Goal: Task Accomplishment & Management: Complete application form

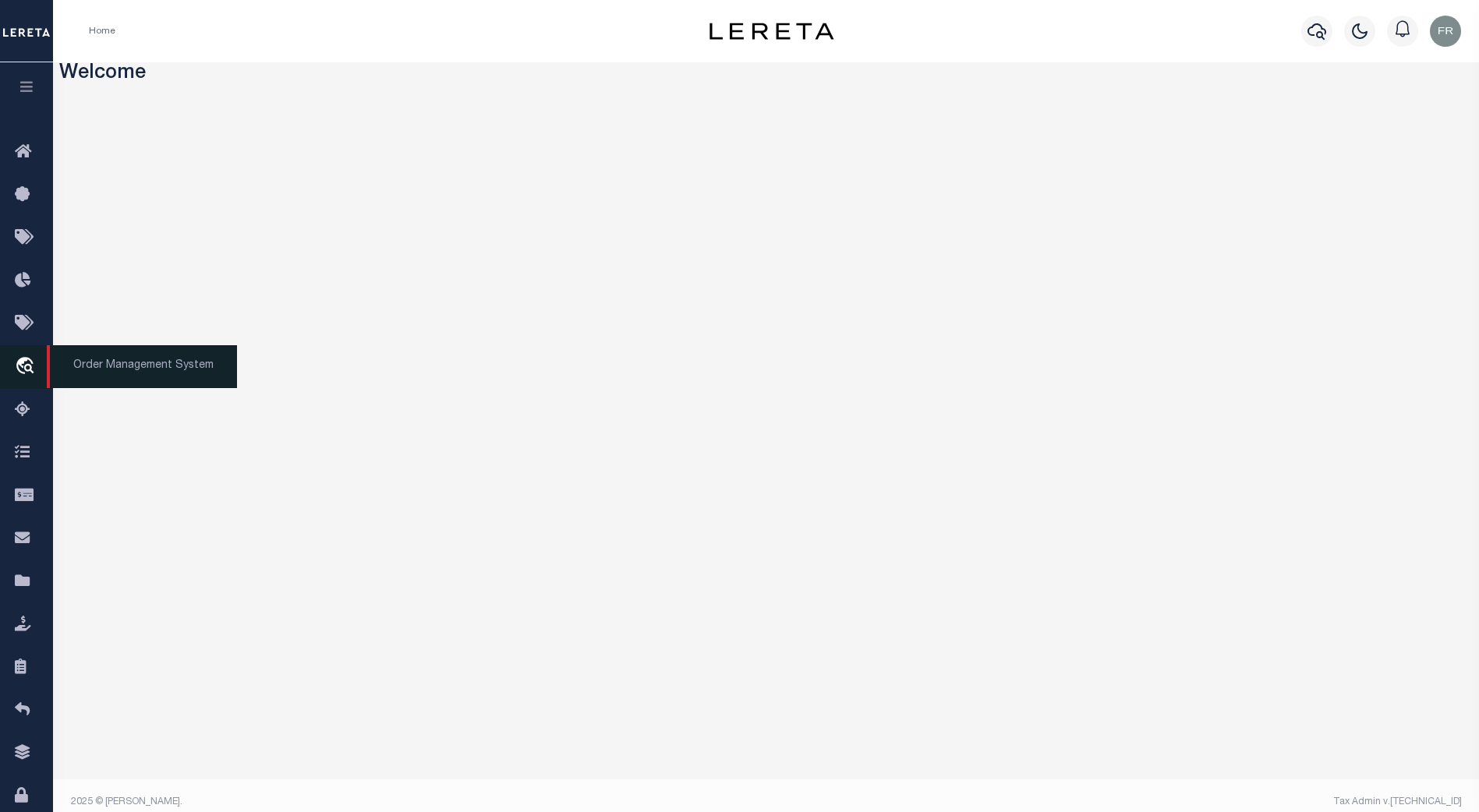
click at [22, 367] on icon "travel_explore" at bounding box center [27, 367] width 25 height 20
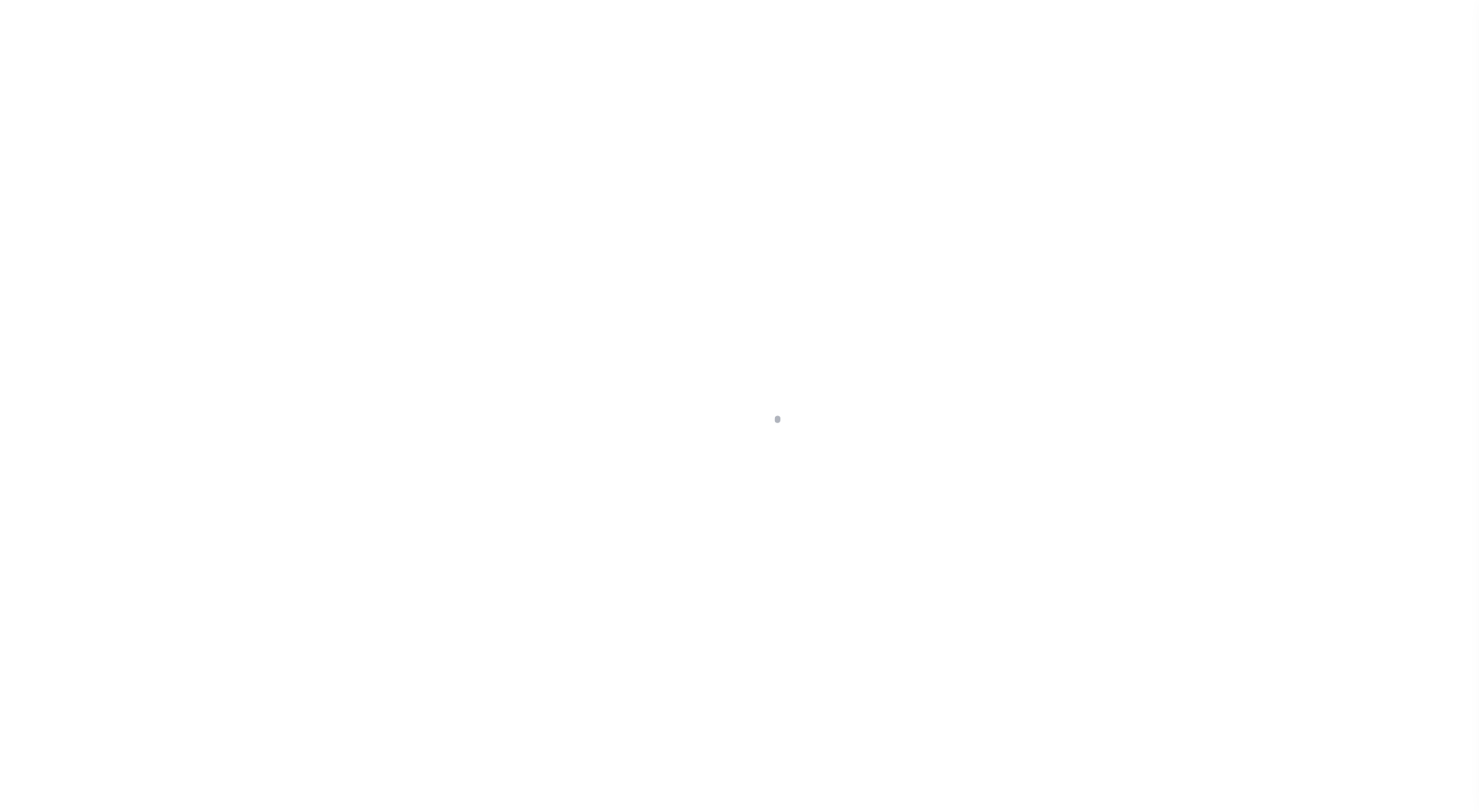
select select "200"
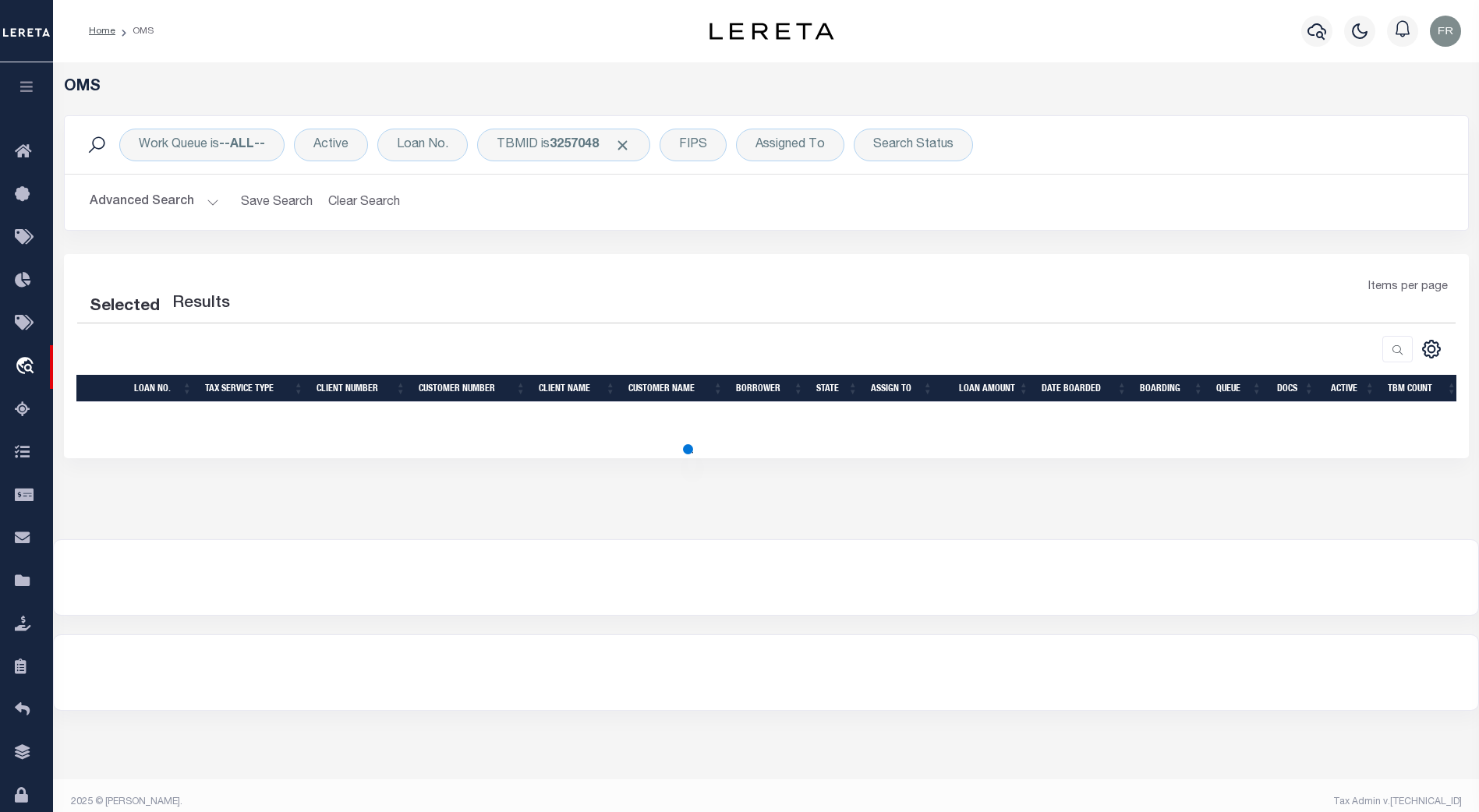
select select "200"
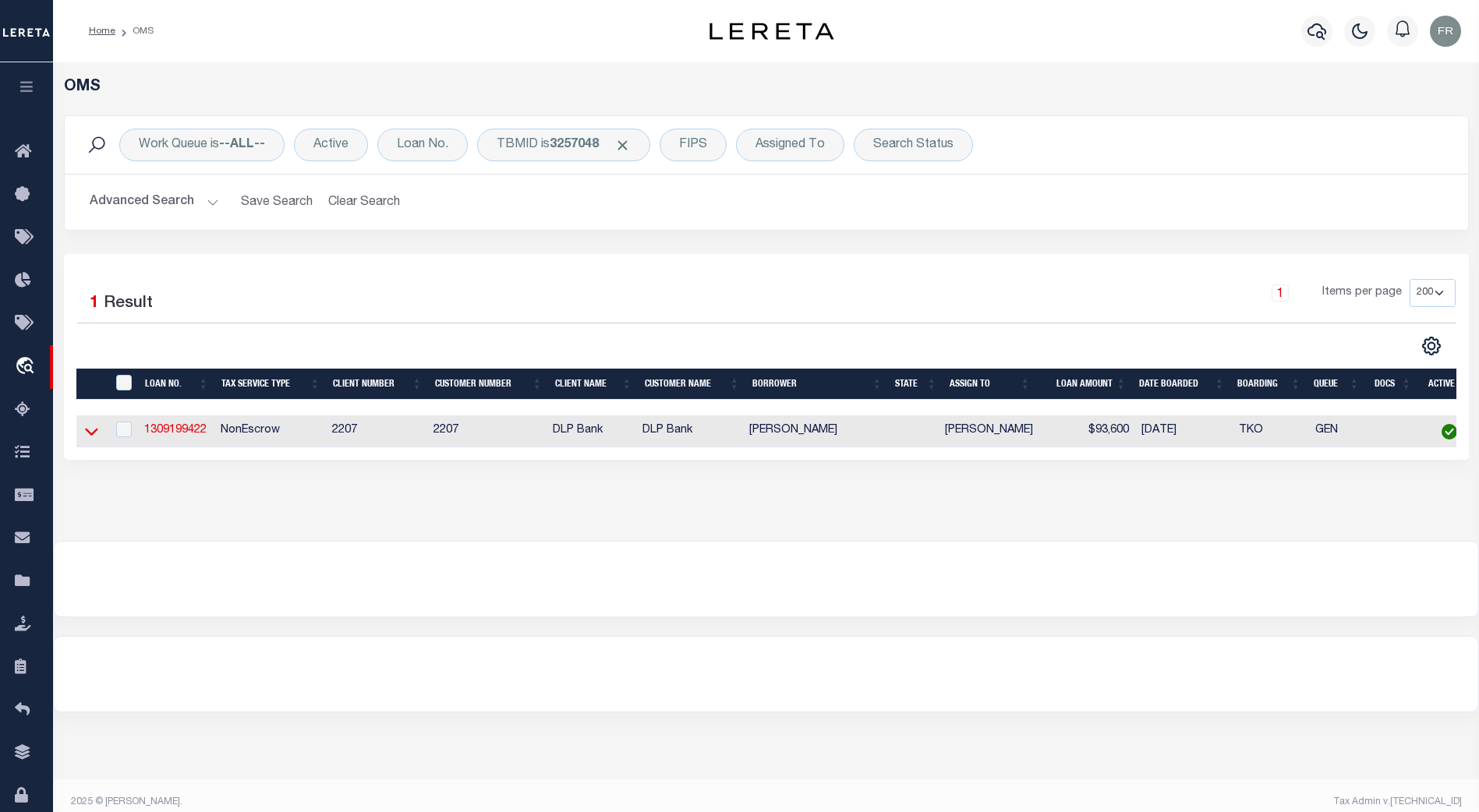
click at [88, 434] on icon at bounding box center [91, 432] width 13 height 8
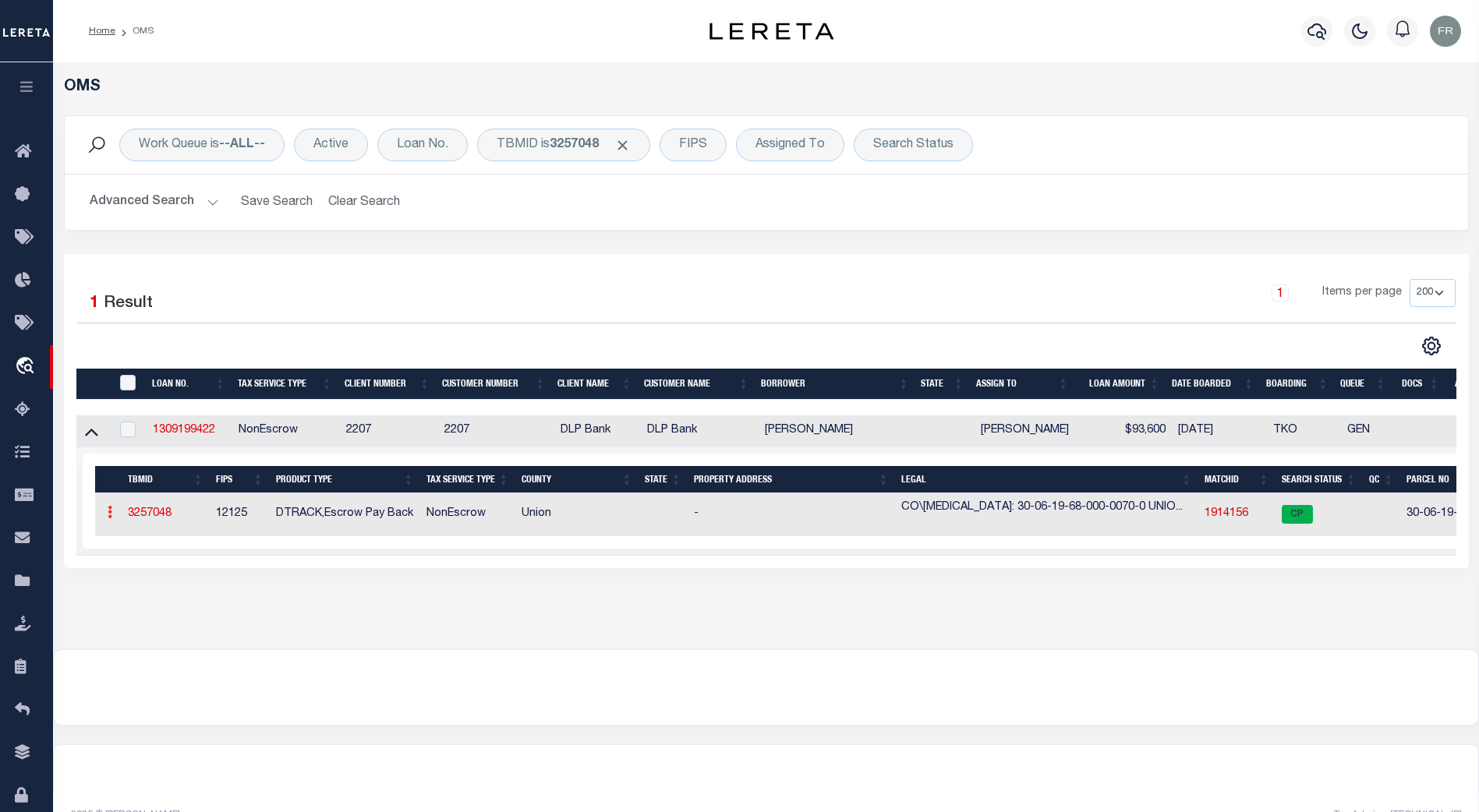
click at [112, 516] on link at bounding box center [110, 514] width 17 height 12
click at [109, 516] on icon at bounding box center [110, 512] width 5 height 12
click at [108, 518] on icon at bounding box center [110, 512] width 5 height 12
click at [106, 509] on link at bounding box center [110, 514] width 17 height 12
click at [108, 513] on icon at bounding box center [110, 512] width 5 height 12
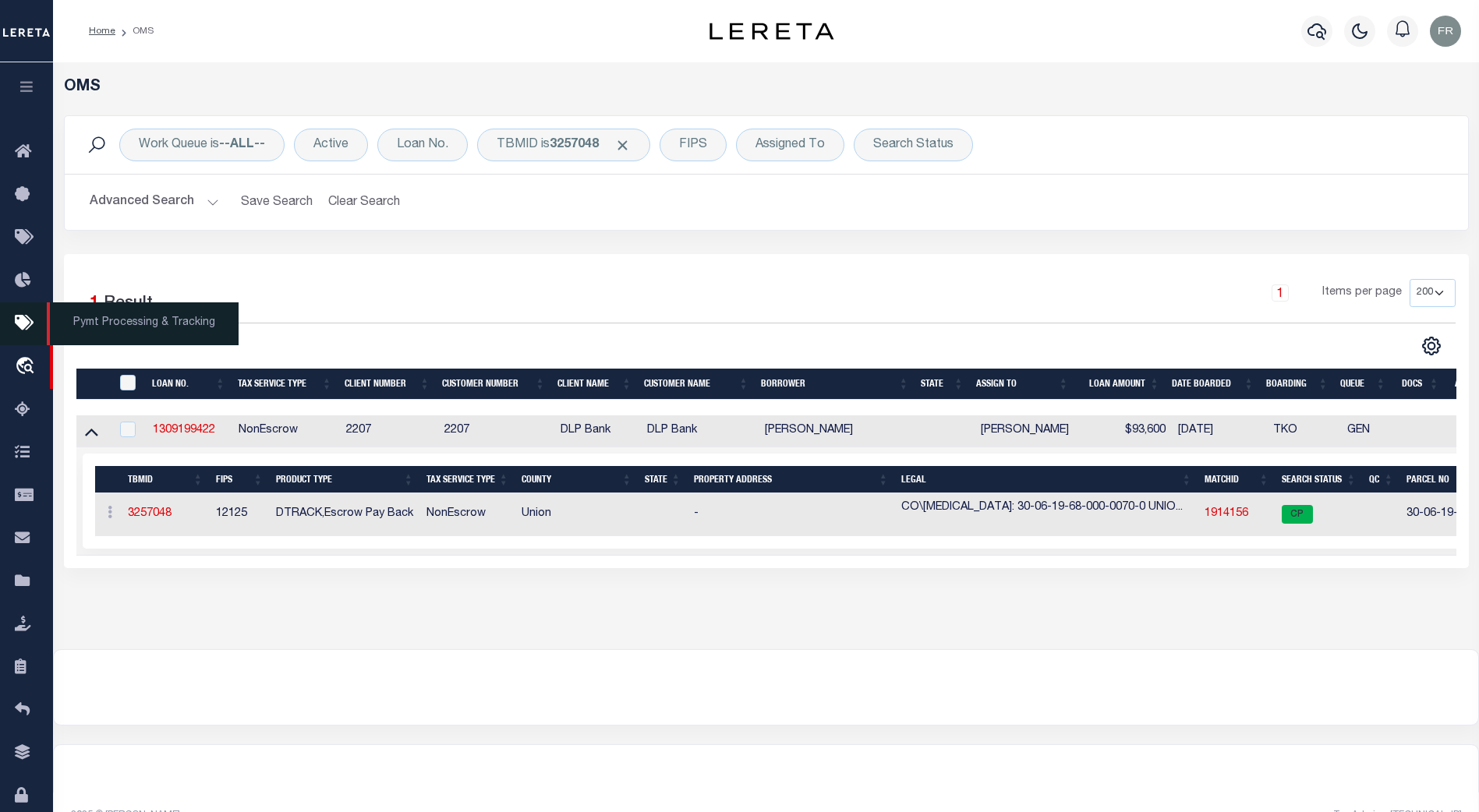
click at [27, 323] on icon at bounding box center [27, 324] width 25 height 20
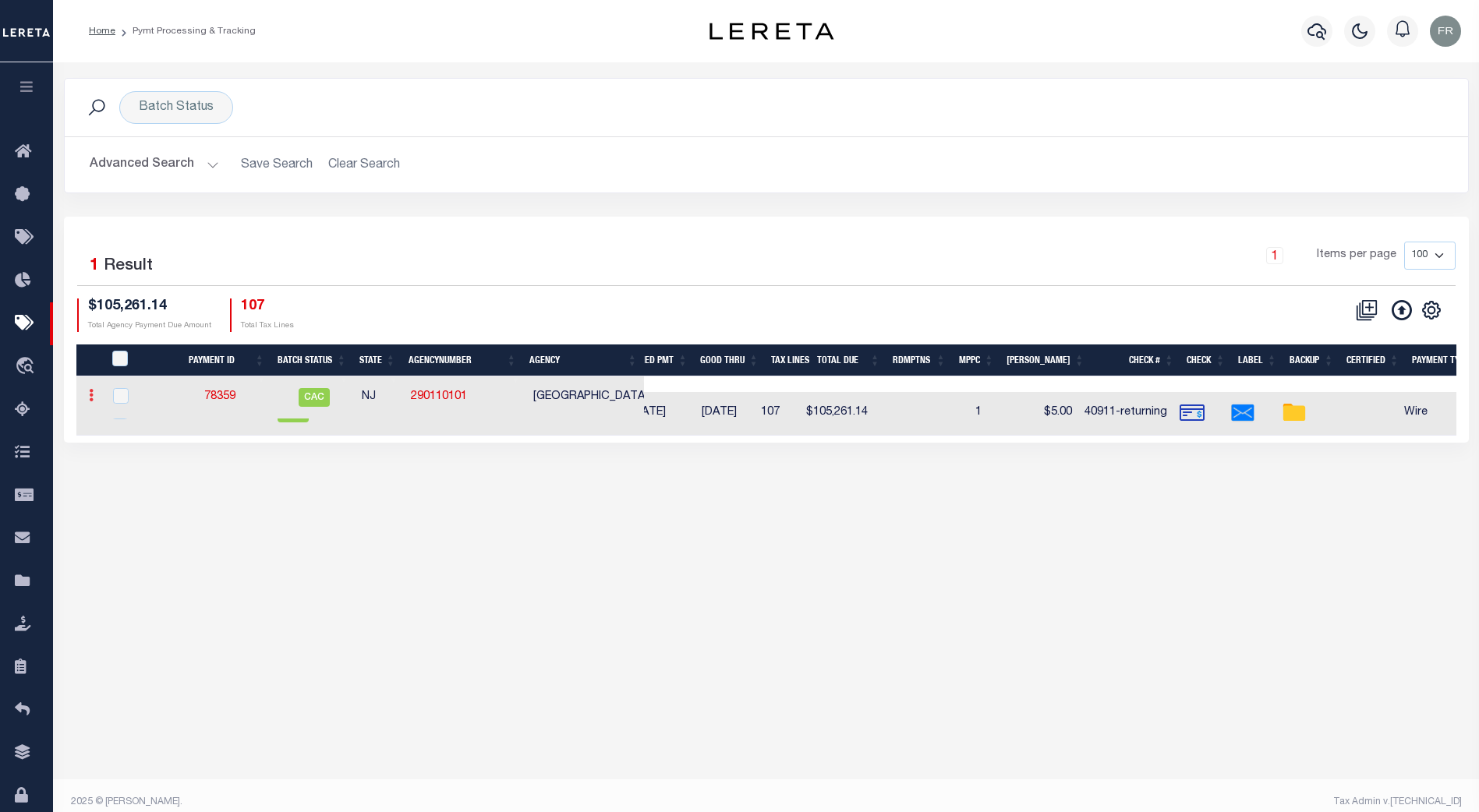
click at [89, 396] on icon at bounding box center [91, 395] width 5 height 12
click at [91, 395] on icon at bounding box center [91, 395] width 5 height 12
click at [34, 371] on icon "travel_explore" at bounding box center [27, 367] width 25 height 20
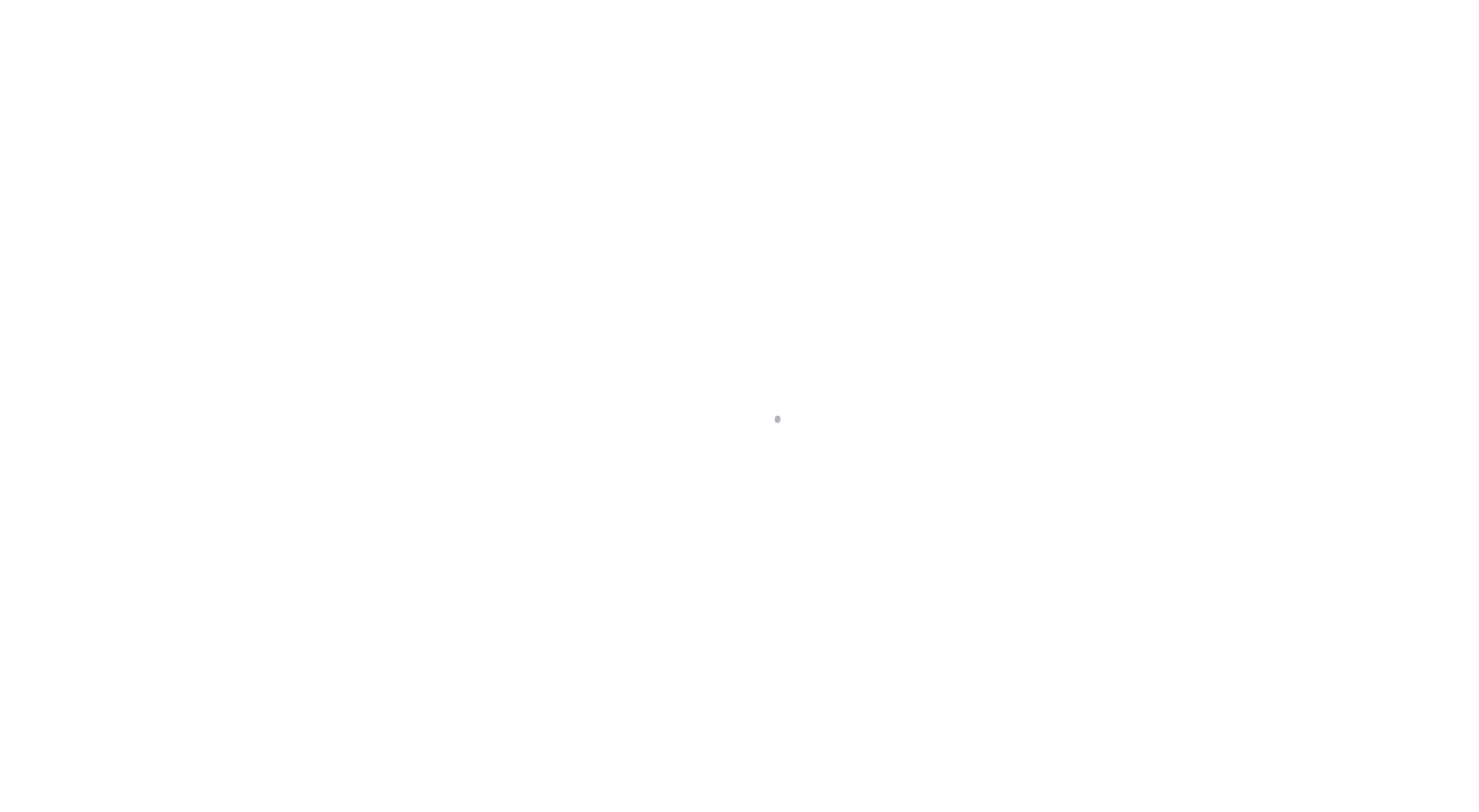
select select "200"
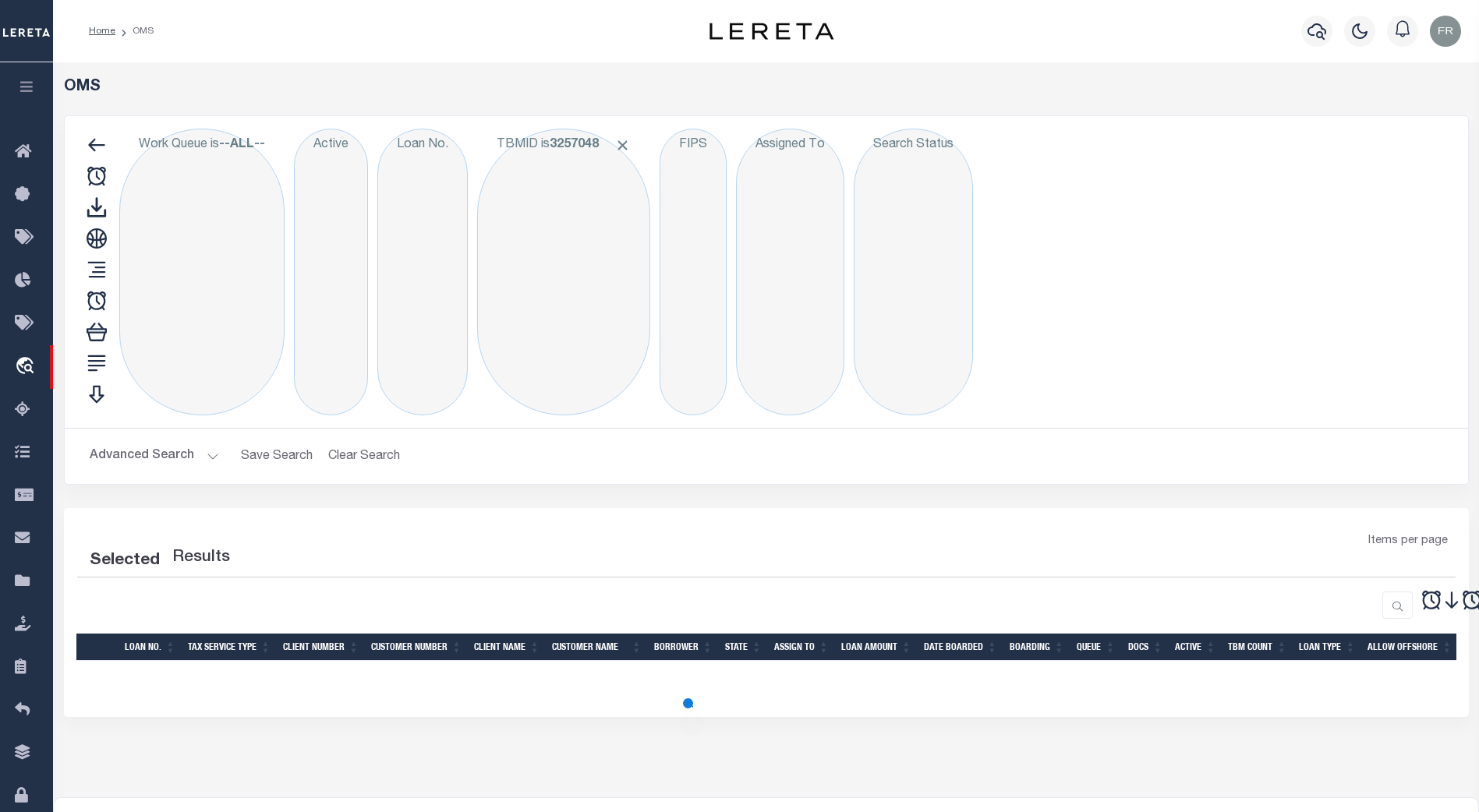
select select "200"
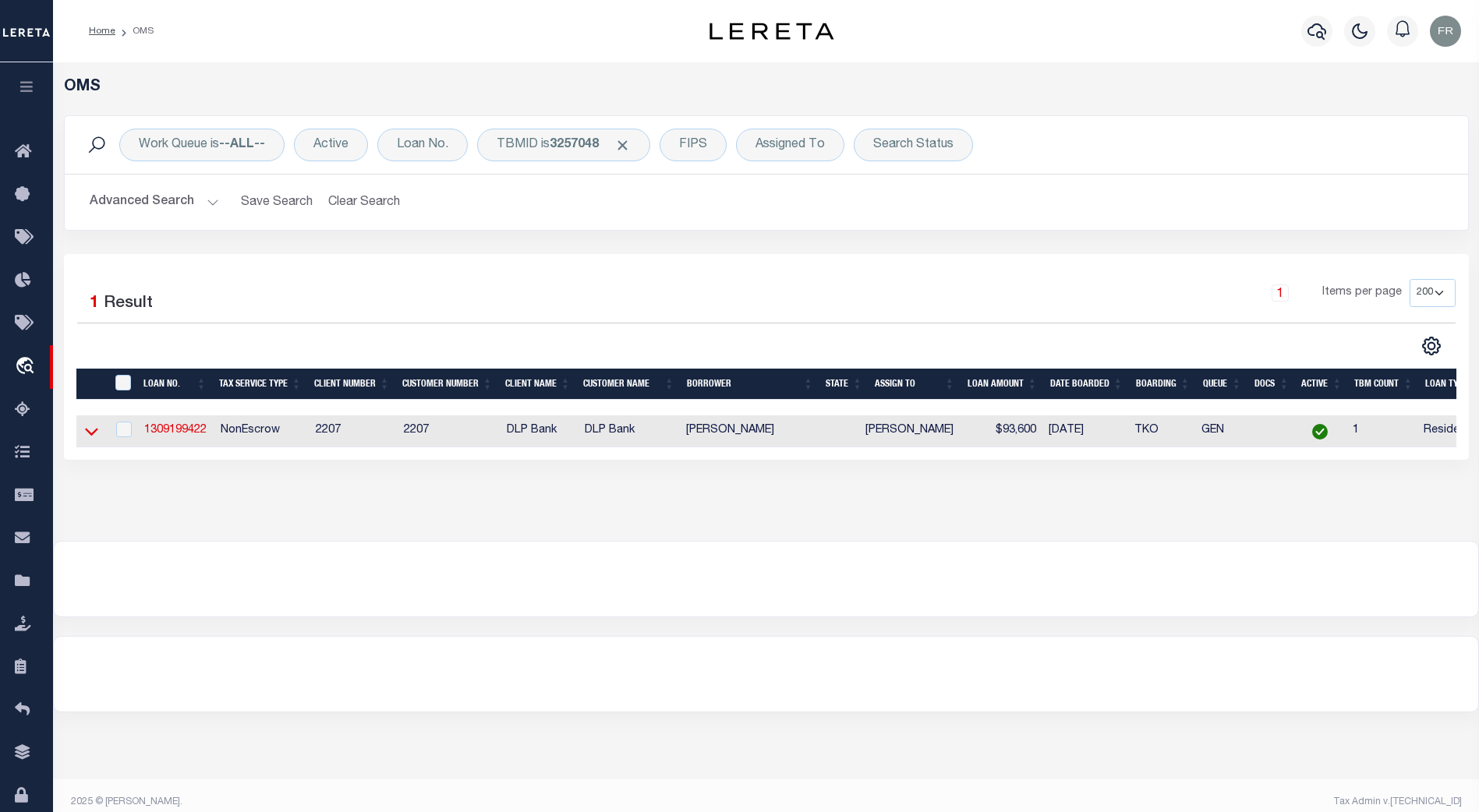
click at [88, 432] on icon at bounding box center [91, 431] width 13 height 16
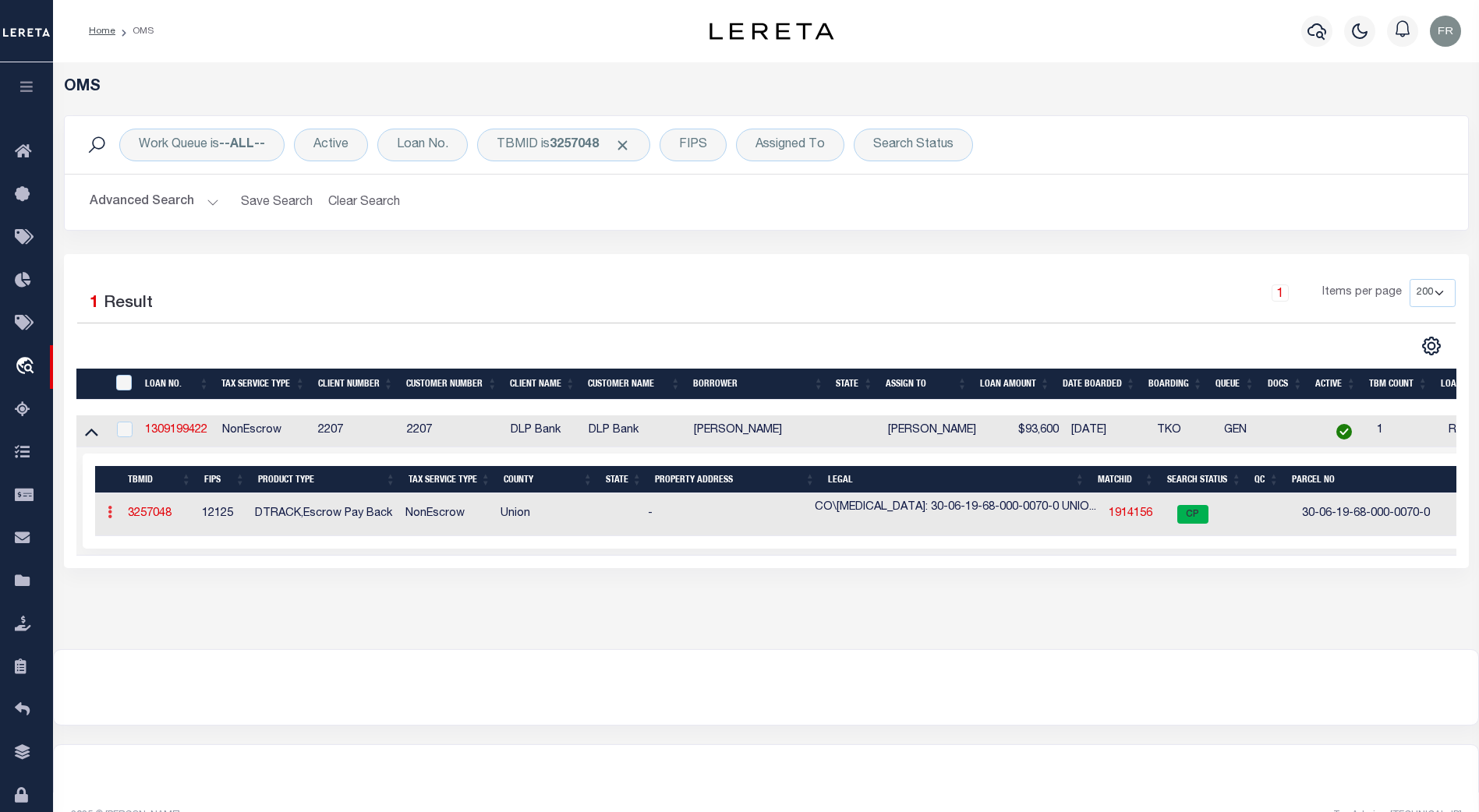
click at [112, 516] on link at bounding box center [110, 514] width 17 height 12
click at [105, 518] on link at bounding box center [110, 514] width 17 height 12
click at [107, 518] on link at bounding box center [110, 514] width 17 height 12
click at [108, 517] on icon at bounding box center [110, 512] width 5 height 12
click at [172, 435] on link "1309199422" at bounding box center [176, 430] width 62 height 11
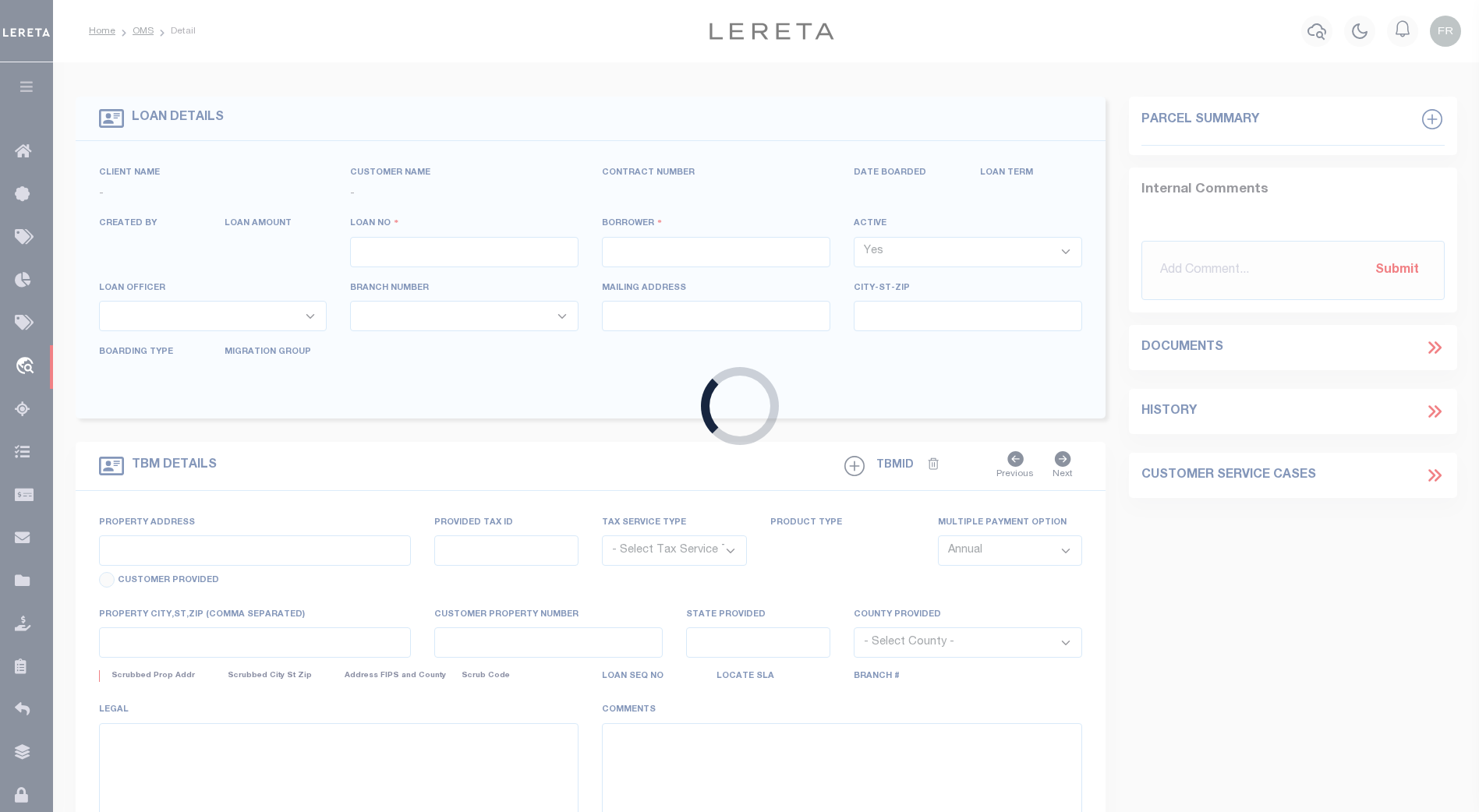
type input "1309199422"
type input "[PERSON_NAME]"
select select
type input "[STREET_ADDRESS]"
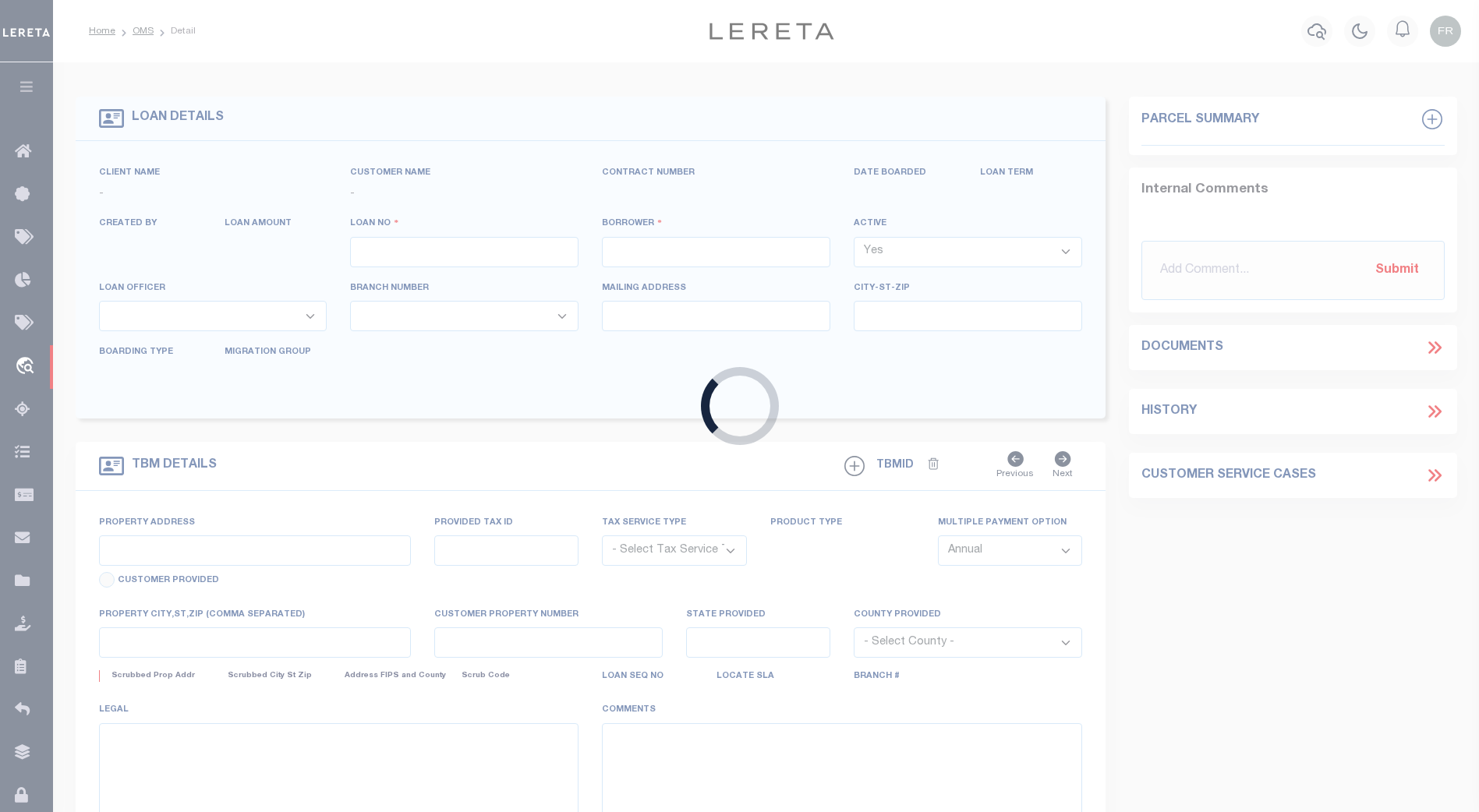
type input "[GEOGRAPHIC_DATA][PERSON_NAME]"
select select "10"
select select "NonEscrow"
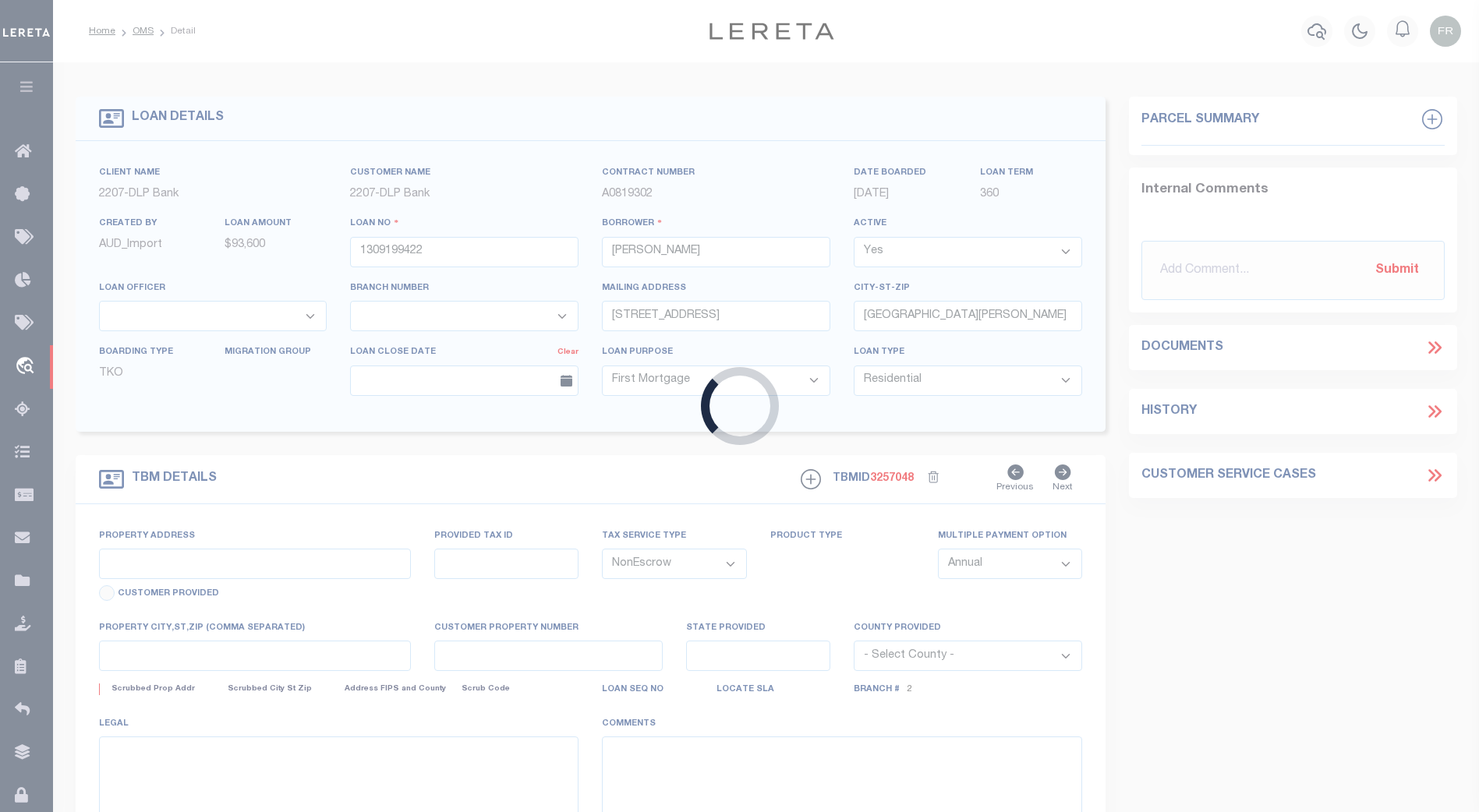
type input "[STREET_ADDRESS]"
type input "1302"
select select
type input "[GEOGRAPHIC_DATA][PERSON_NAME]"
type textarea "CO\[MEDICAL_DATA]: 30-06-19-68-000-0070-0 UNION | DWMH LOCATED AT [STREET_ADDRE…"
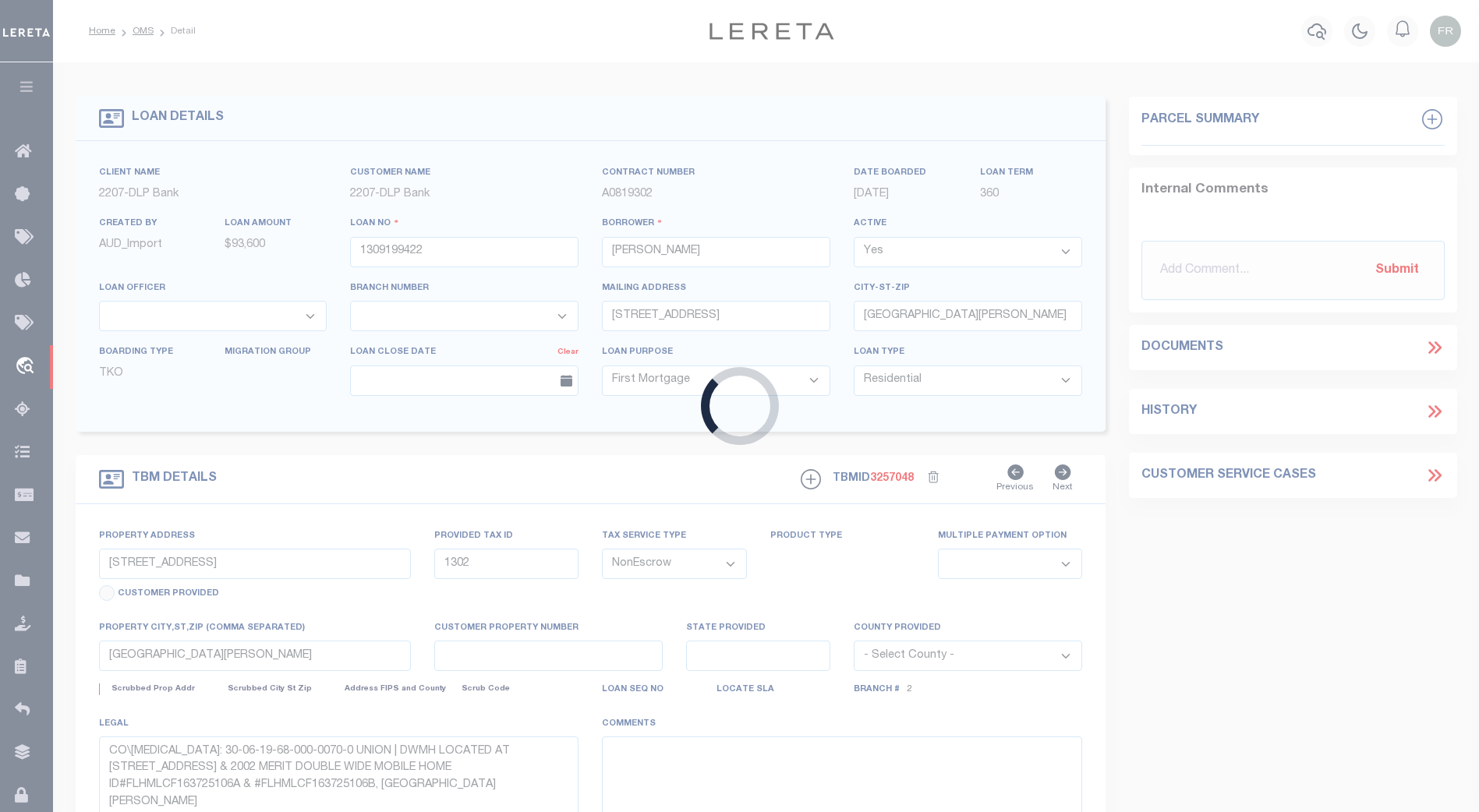
select select "16877"
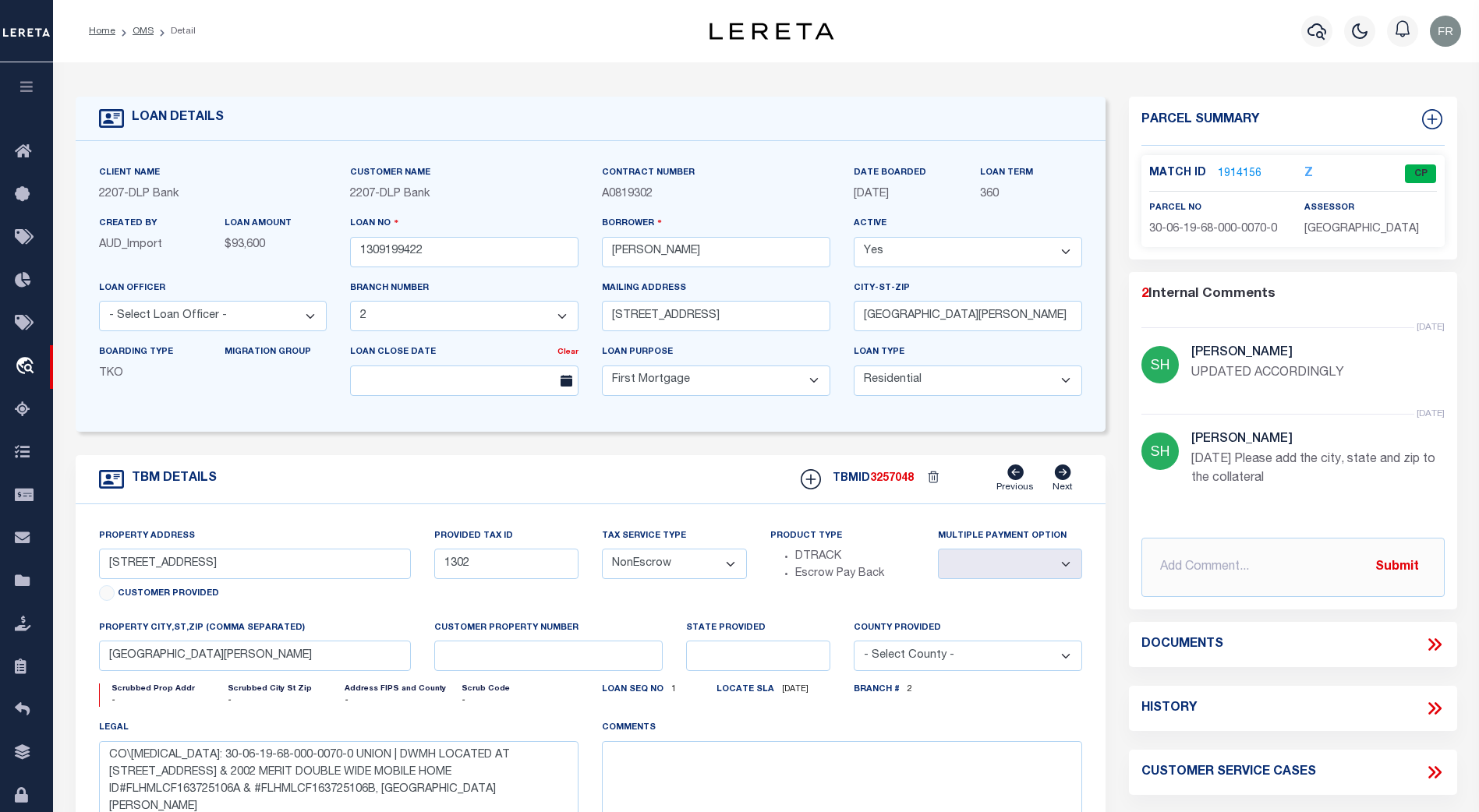
drag, startPoint x: 1201, startPoint y: 641, endPoint x: 1239, endPoint y: 648, distance: 38.6
click at [1200, 641] on h4 "Documents" at bounding box center [1182, 644] width 82 height 15
click at [1433, 646] on icon at bounding box center [1435, 644] width 20 height 20
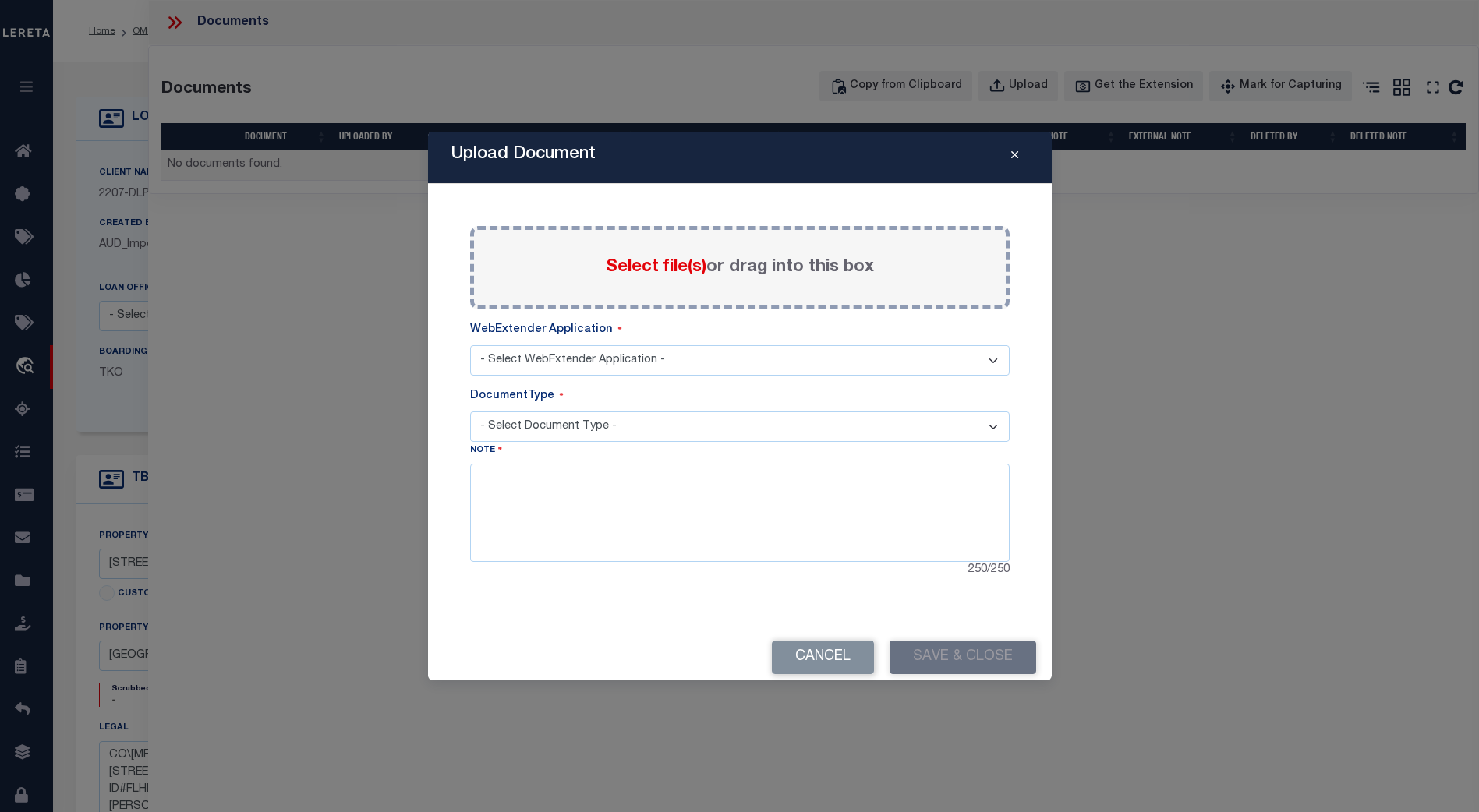
click at [996, 360] on select "- Select WebExtender Application - Services Borrower Correspondence" at bounding box center [739, 360] width 539 height 30
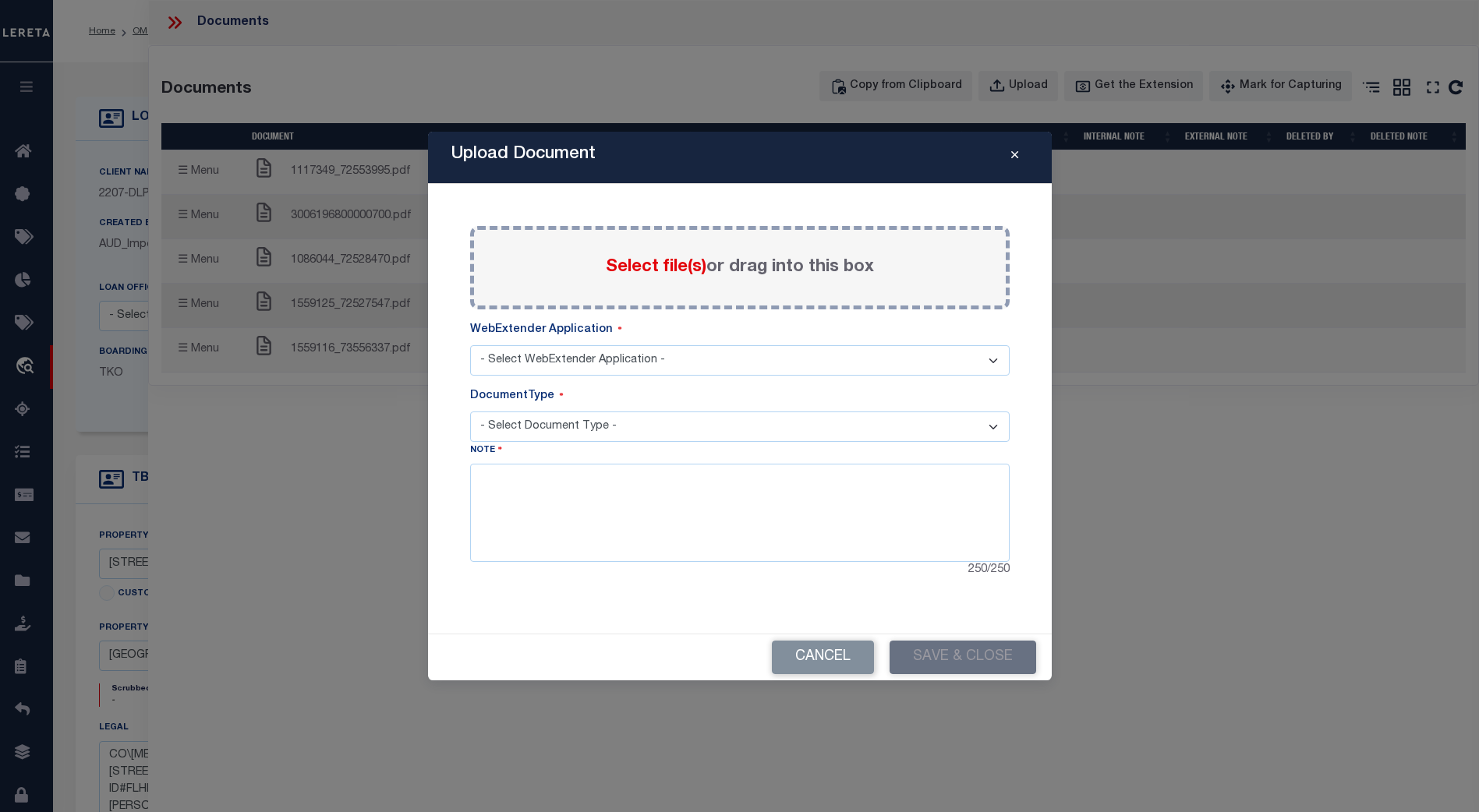
select select "6"
click at [470, 345] on select "- Select WebExtender Application - Services Borrower Correspondence" at bounding box center [739, 360] width 539 height 30
click at [983, 423] on select "- Select Document Type - TAX SERVICE DOCUMENTS LEGAL" at bounding box center [739, 426] width 539 height 30
select select "LEG"
click at [470, 411] on select "- Select Document Type - TAX SERVICE DOCUMENTS LEGAL" at bounding box center [739, 426] width 539 height 30
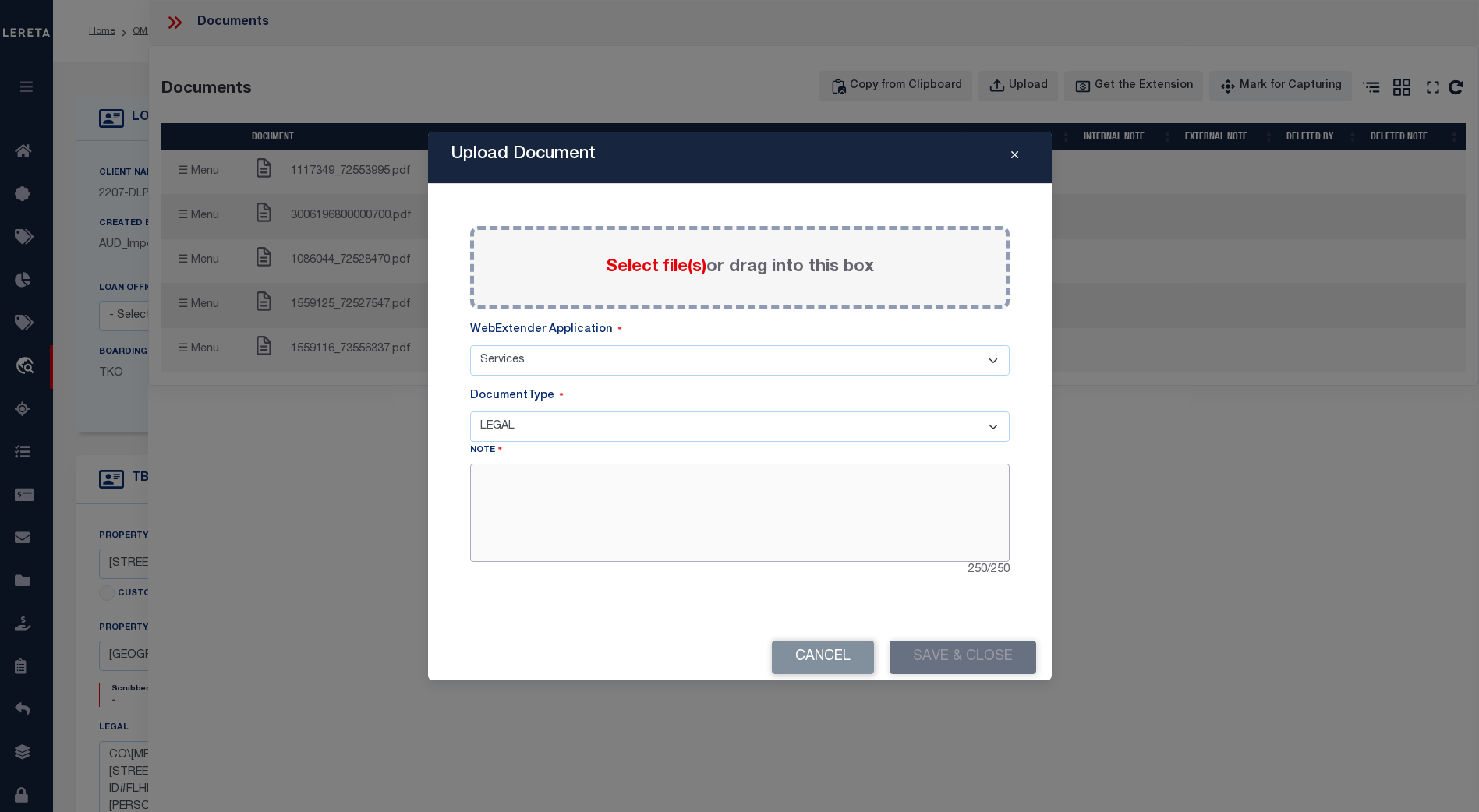
click at [521, 480] on textarea at bounding box center [739, 512] width 539 height 98
type textarea "f"
type textarea "Testing"
click at [675, 265] on span "Select file(s)" at bounding box center [656, 268] width 101 height 17
click at [0, 0] on input "Select file(s) or drag into this box" at bounding box center [0, 0] width 0 height 0
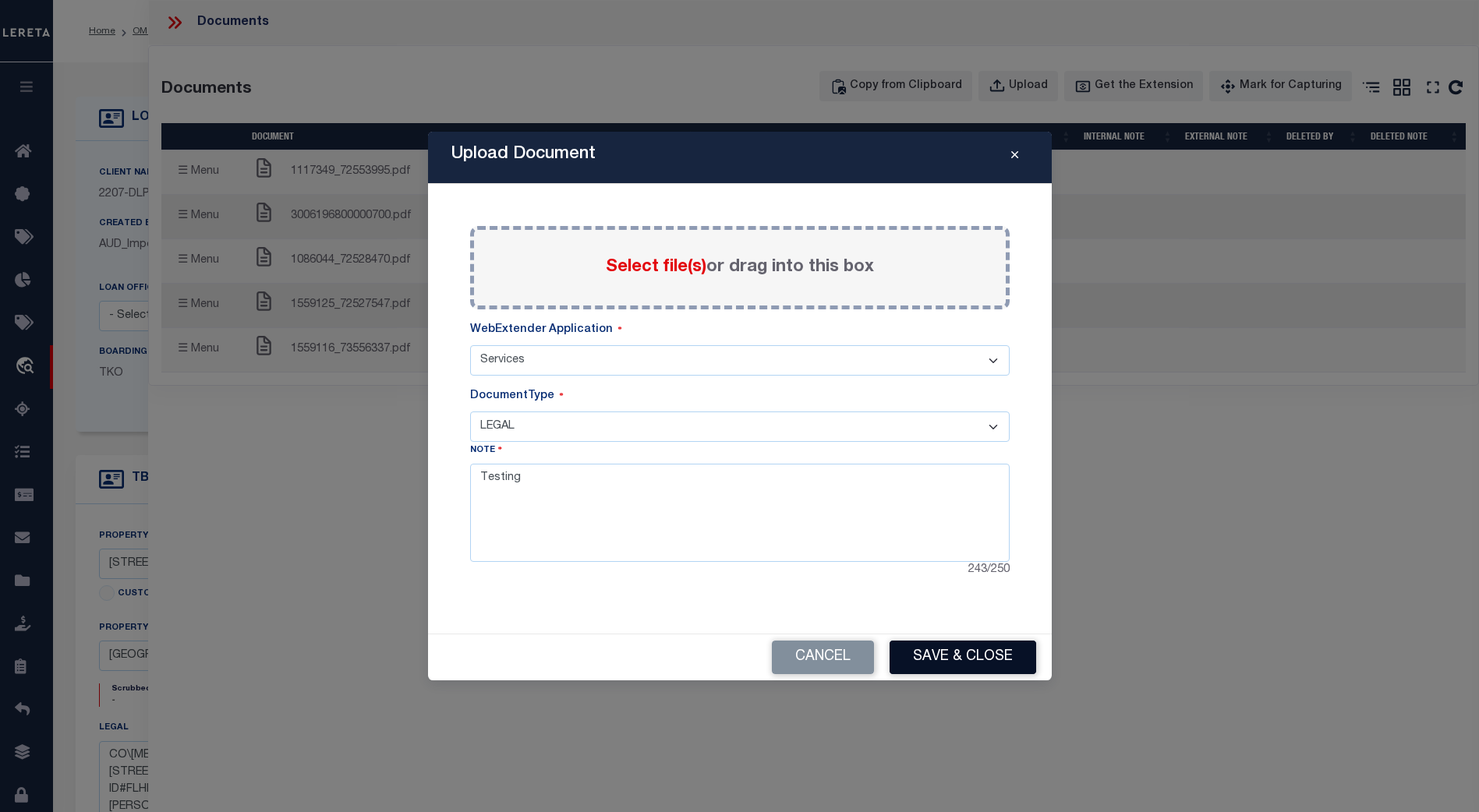
click at [939, 655] on button "Save & Close" at bounding box center [963, 657] width 147 height 34
click at [697, 280] on label "Select file(s) or drag into this box" at bounding box center [740, 268] width 268 height 26
click at [0, 0] on input "Select file(s) or drag into this box" at bounding box center [0, 0] width 0 height 0
click at [1019, 156] on button "Close" at bounding box center [1014, 158] width 27 height 19
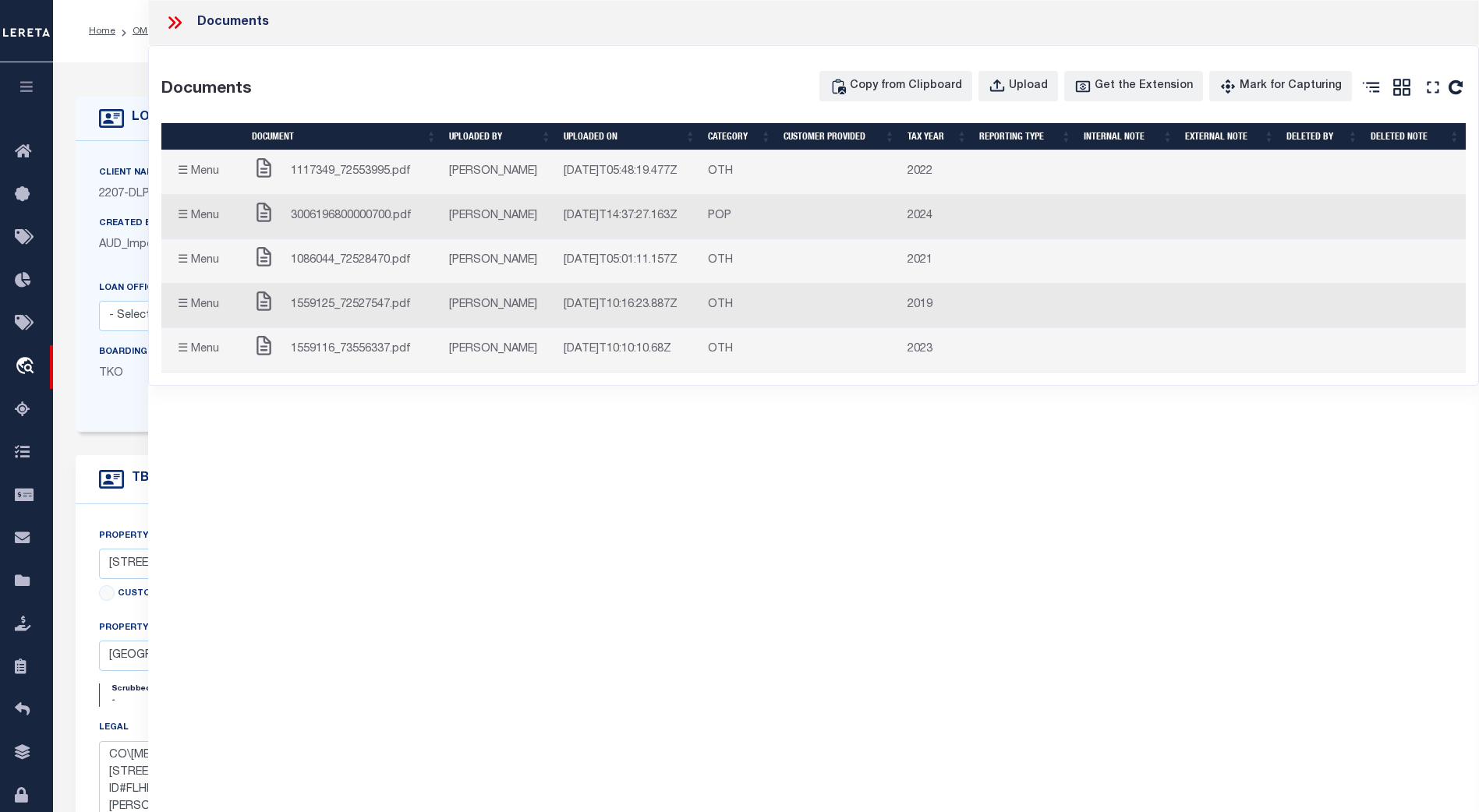
click at [185, 304] on button "☰ Menu" at bounding box center [198, 306] width 62 height 30
click at [180, 305] on button "☰ Menu" at bounding box center [198, 306] width 62 height 30
click at [178, 309] on button "☰ Menu" at bounding box center [198, 306] width 62 height 30
click at [354, 351] on span "1559116_73556337.pdf" at bounding box center [351, 349] width 120 height 17
click at [262, 349] on icon at bounding box center [264, 345] width 15 height 20
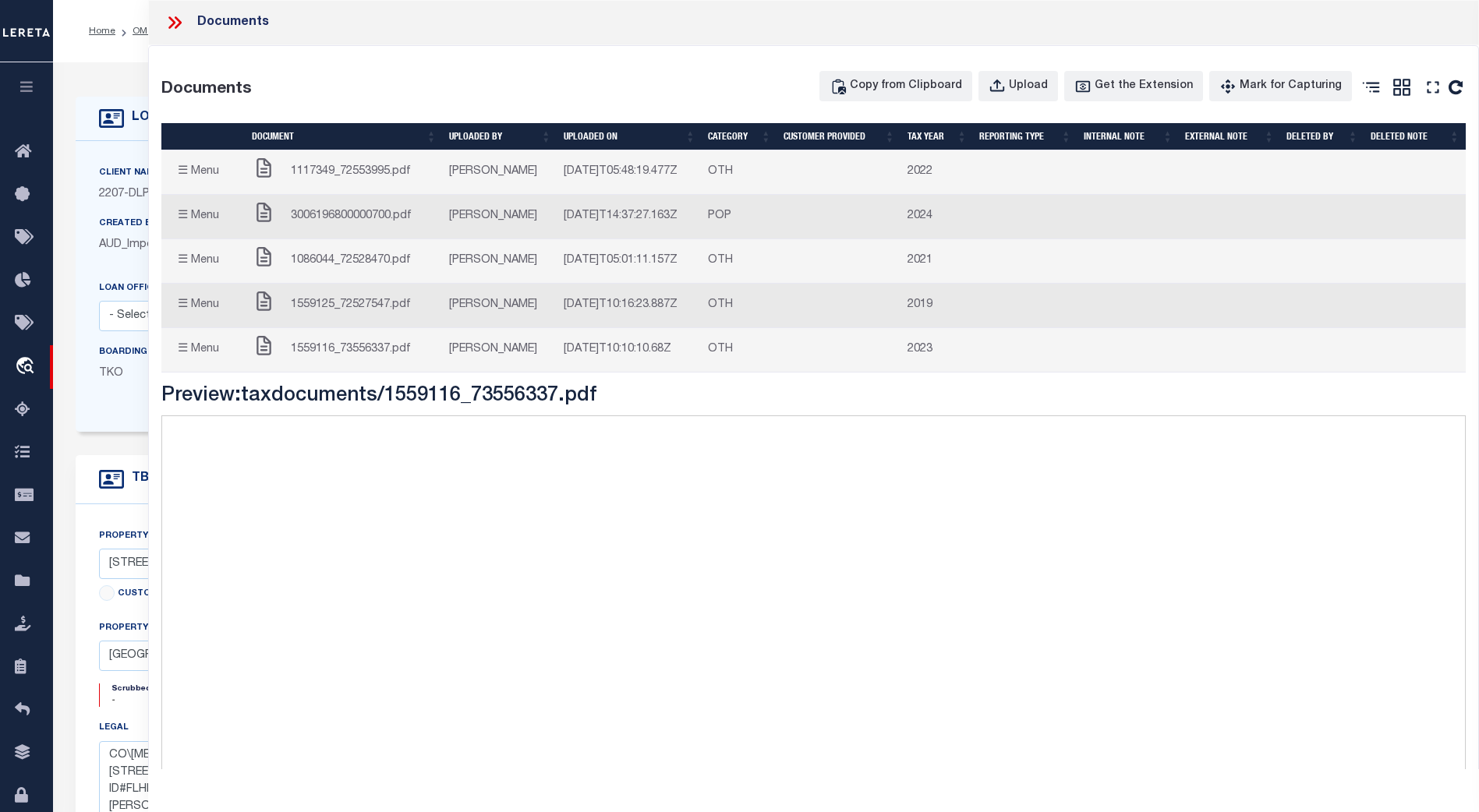
click at [198, 350] on button "☰ Menu" at bounding box center [198, 349] width 62 height 30
click at [764, 353] on td "OTH" at bounding box center [739, 349] width 76 height 44
drag, startPoint x: 786, startPoint y: 353, endPoint x: 815, endPoint y: 351, distance: 29.1
click at [777, 352] on td "OTH" at bounding box center [739, 349] width 76 height 44
click at [260, 172] on icon at bounding box center [264, 168] width 15 height 20
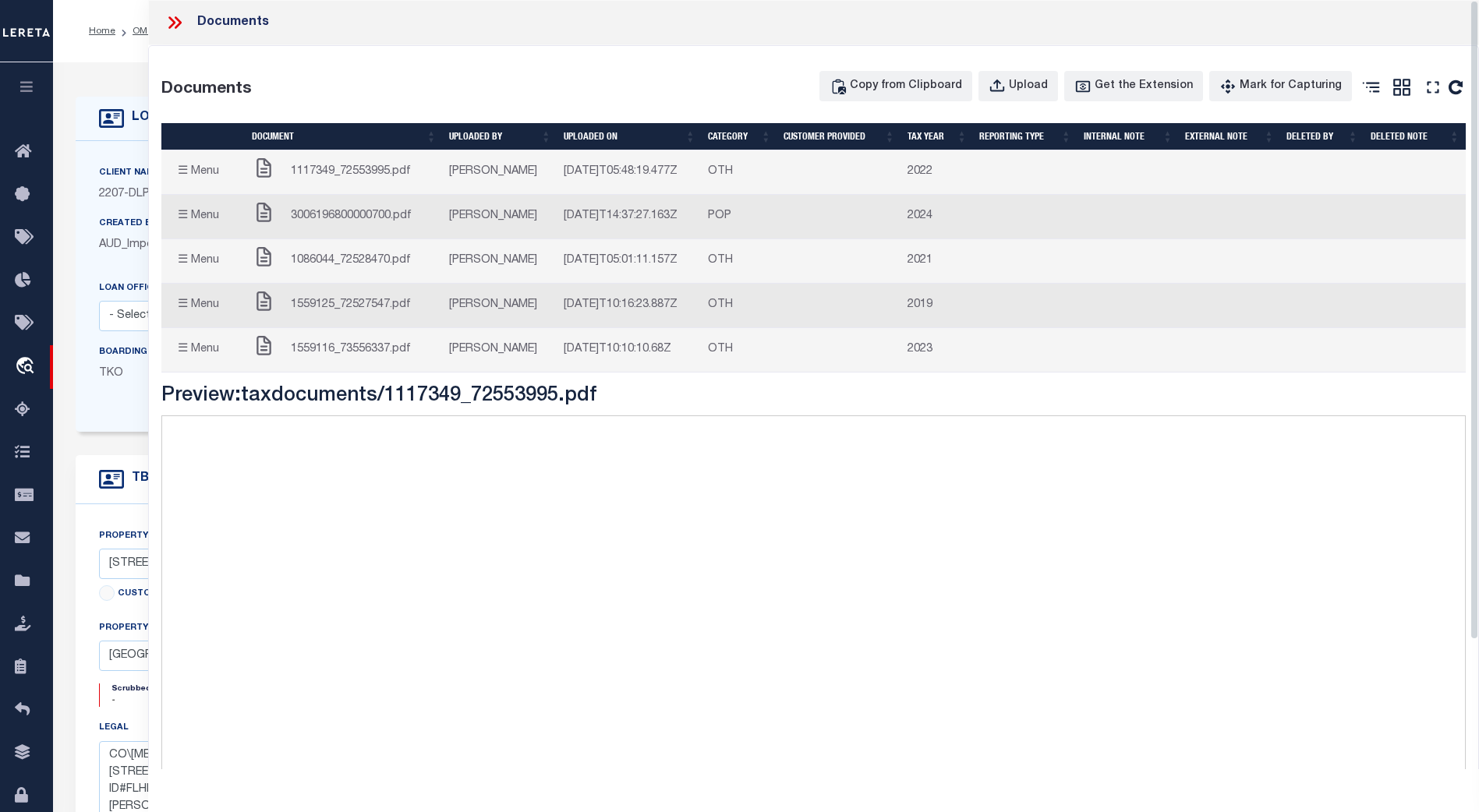
click at [261, 221] on icon at bounding box center [264, 212] width 15 height 20
click at [260, 257] on icon at bounding box center [264, 257] width 24 height 20
click at [261, 305] on icon at bounding box center [264, 301] width 15 height 20
click at [262, 347] on icon at bounding box center [264, 345] width 24 height 20
